Goal: Obtain resource: Download file/media

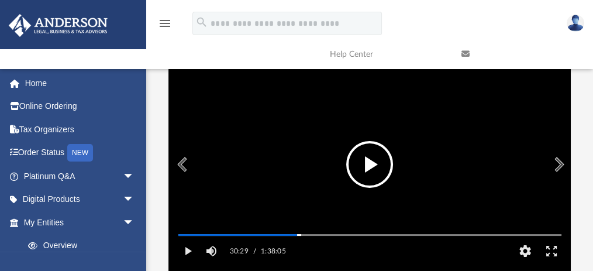
scroll to position [260, 396]
click at [362, 175] on button "File preview" at bounding box center [369, 164] width 47 height 47
click at [362, 176] on button "File preview" at bounding box center [369, 164] width 47 height 47
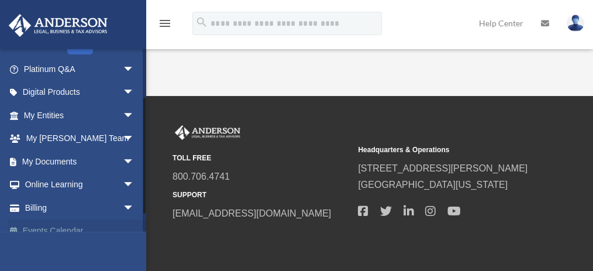
scroll to position [100, 0]
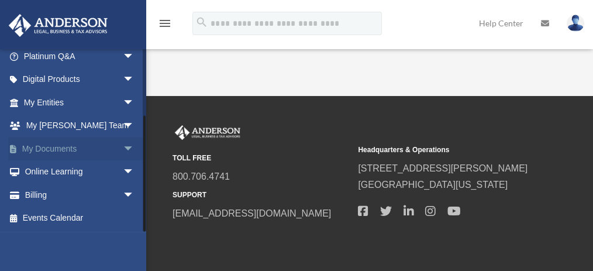
click at [123, 146] on span "arrow_drop_down" at bounding box center [134, 149] width 23 height 24
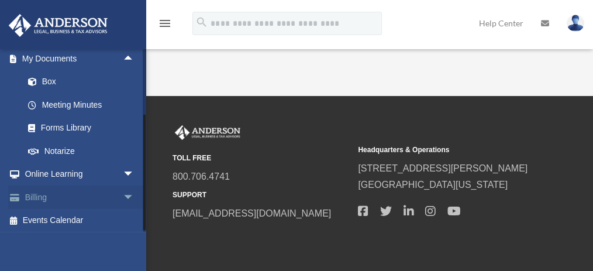
scroll to position [192, 0]
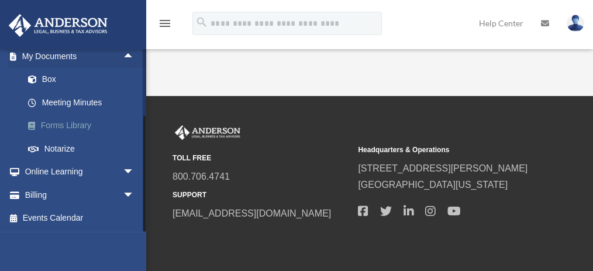
click at [74, 125] on link "Forms Library" at bounding box center [84, 125] width 136 height 23
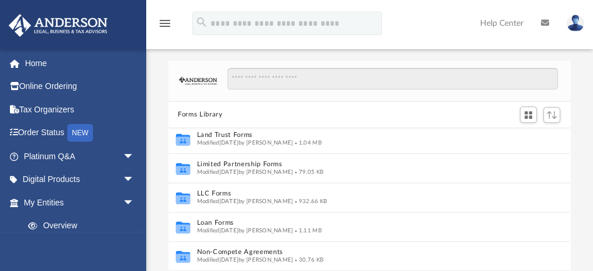
scroll to position [507, 0]
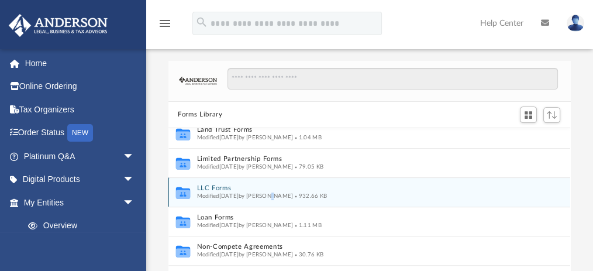
click at [294, 195] on span "Modified Wed Jan 11 2023 by Mary Acree" at bounding box center [245, 196] width 97 height 6
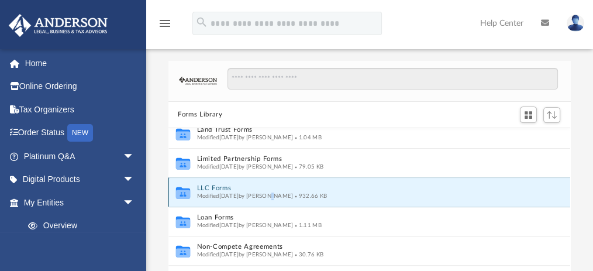
click at [205, 186] on button "LLC Forms" at bounding box center [358, 188] width 323 height 8
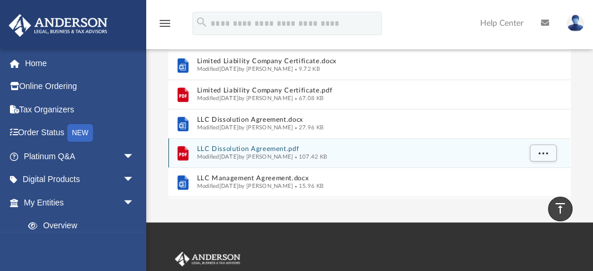
scroll to position [0, 0]
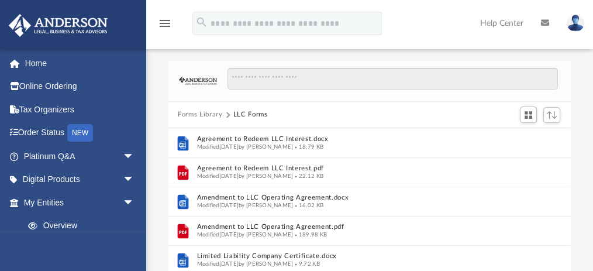
click at [202, 111] on button "Forms Library" at bounding box center [200, 114] width 44 height 11
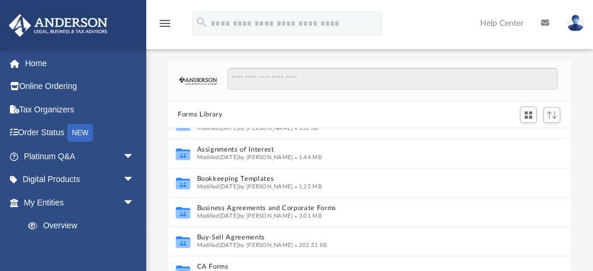
scroll to position [117, 0]
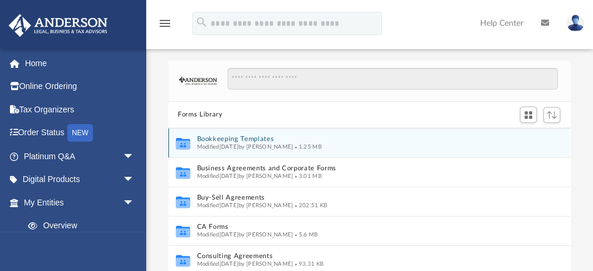
click at [252, 138] on button "Bookkeeping Templates" at bounding box center [358, 139] width 323 height 8
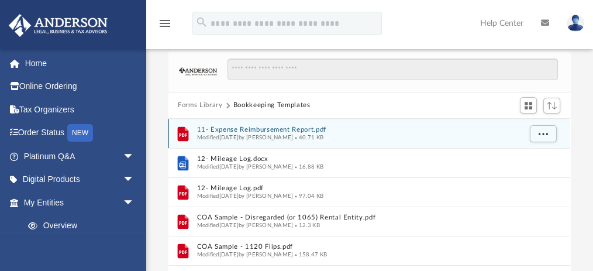
scroll to position [0, 0]
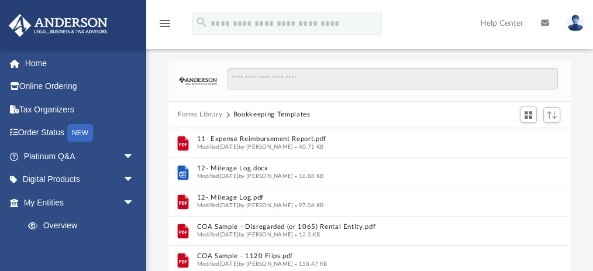
click at [186, 111] on button "Forms Library" at bounding box center [200, 114] width 44 height 11
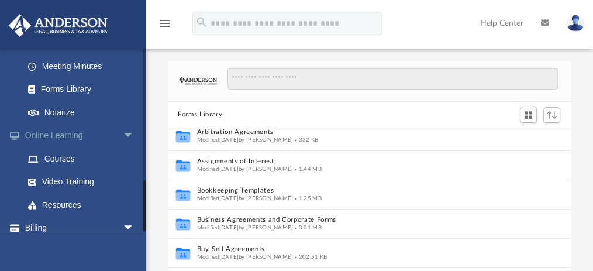
scroll to position [470, 0]
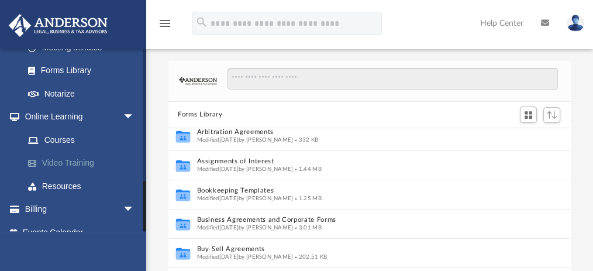
click at [71, 151] on link "Video Training" at bounding box center [84, 162] width 136 height 23
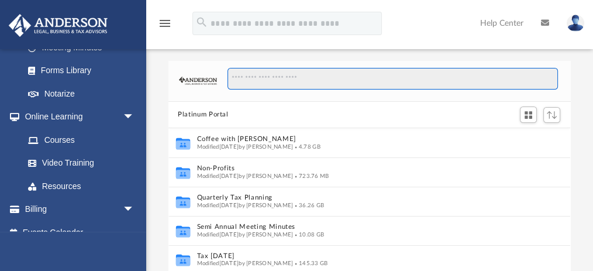
click at [272, 83] on input "Search files and folders" at bounding box center [393, 79] width 330 height 22
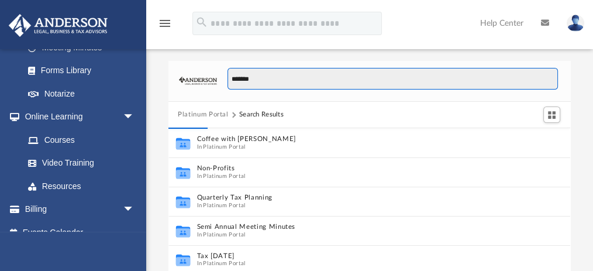
type input "*******"
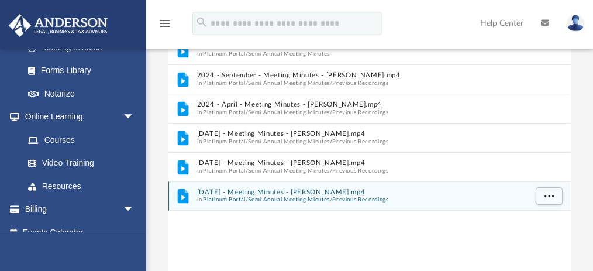
scroll to position [156, 0]
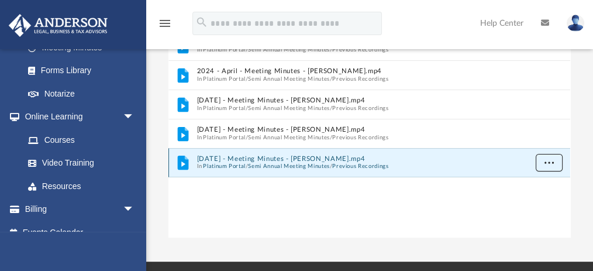
click at [552, 159] on span "More options" at bounding box center [549, 162] width 9 height 6
click at [522, 203] on li "Download" at bounding box center [539, 204] width 34 height 12
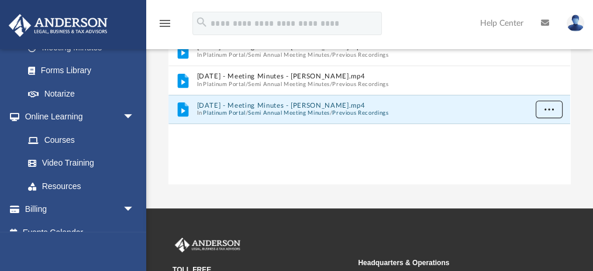
scroll to position [234, 0]
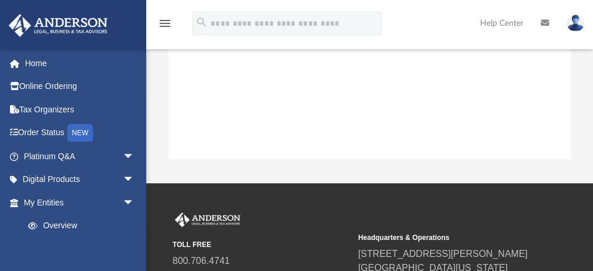
scroll to position [6, 6]
